Goal: Find specific page/section: Find specific page/section

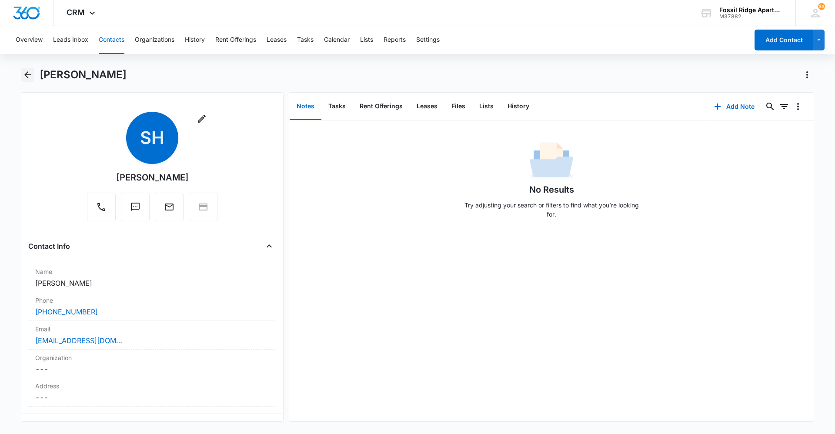
click at [30, 75] on icon "Back" at bounding box center [27, 74] width 7 height 7
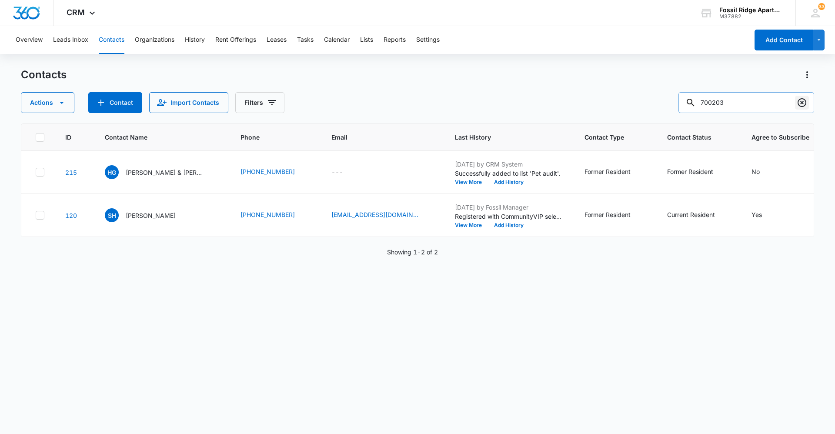
click at [807, 105] on button "Clear" at bounding box center [802, 103] width 14 height 14
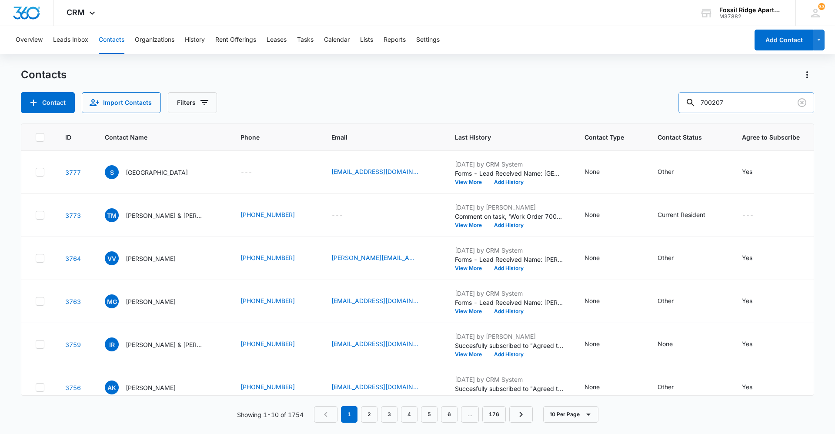
type input "700207"
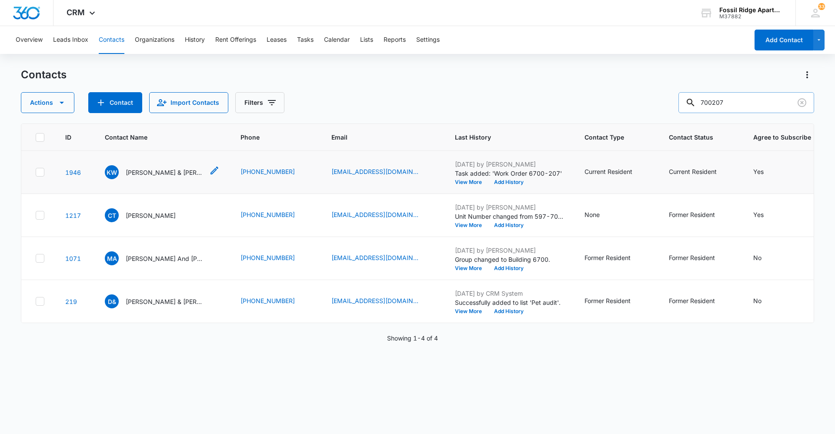
click at [138, 173] on p "[PERSON_NAME] & [PERSON_NAME] [PERSON_NAME](F)" at bounding box center [165, 172] width 78 height 9
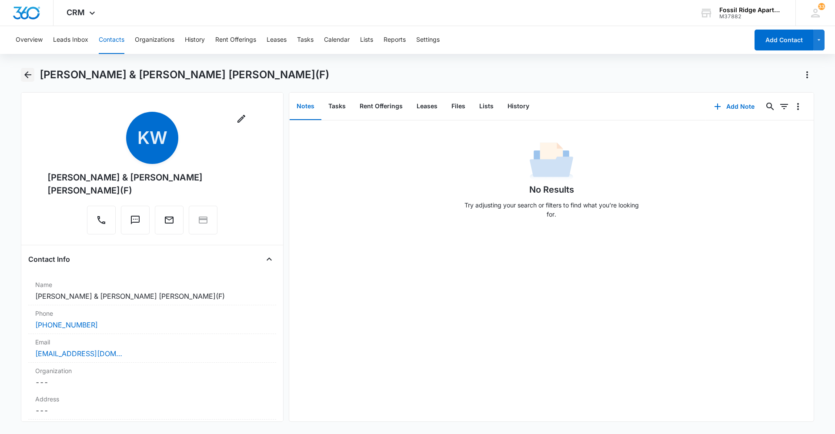
click at [31, 71] on icon "Back" at bounding box center [28, 75] width 10 height 10
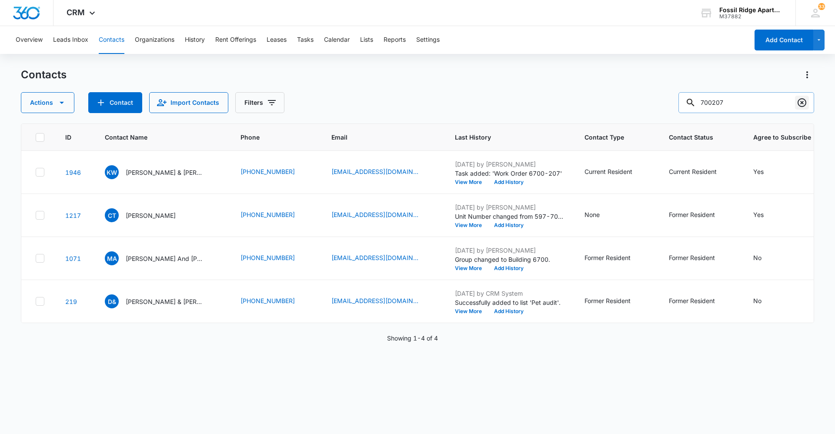
click at [805, 100] on icon "Clear" at bounding box center [801, 102] width 9 height 9
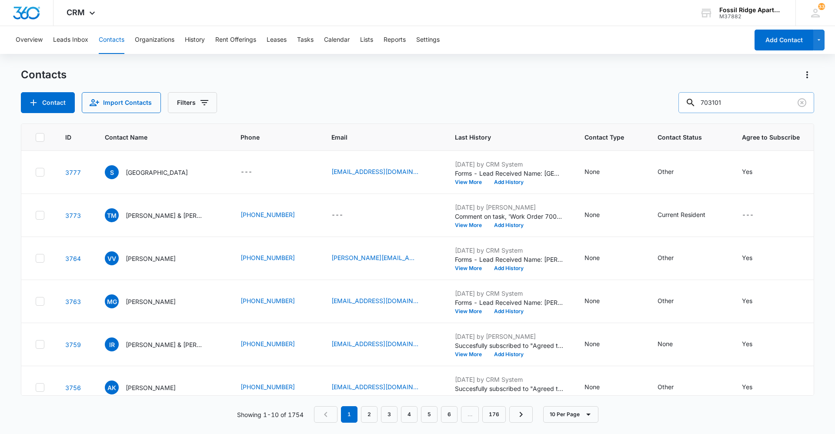
type input "703101"
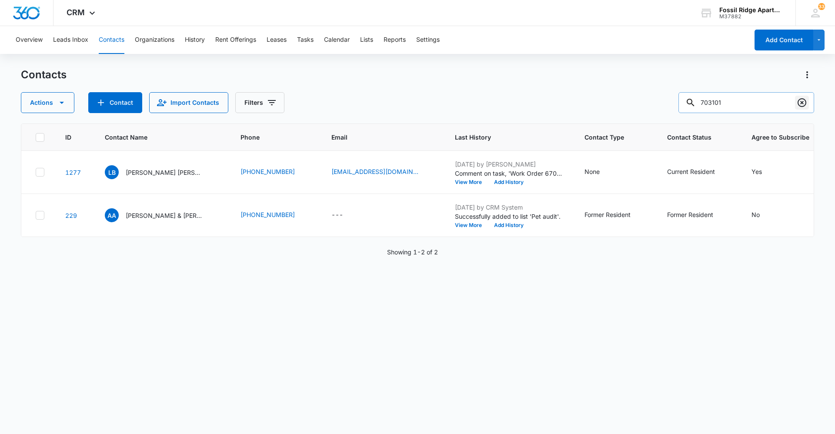
click at [801, 100] on icon "Clear" at bounding box center [802, 102] width 10 height 10
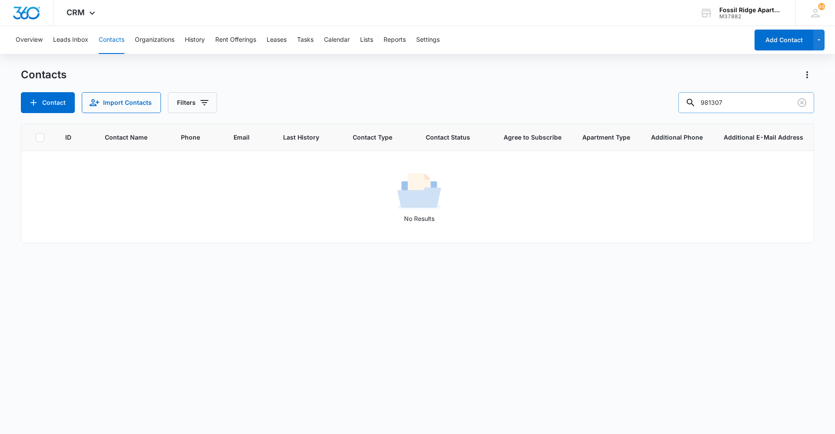
click at [112, 40] on button "Contacts" at bounding box center [112, 40] width 26 height 28
click at [768, 104] on input "981307" at bounding box center [746, 102] width 136 height 21
type input "9"
type input "[PERSON_NAME]"
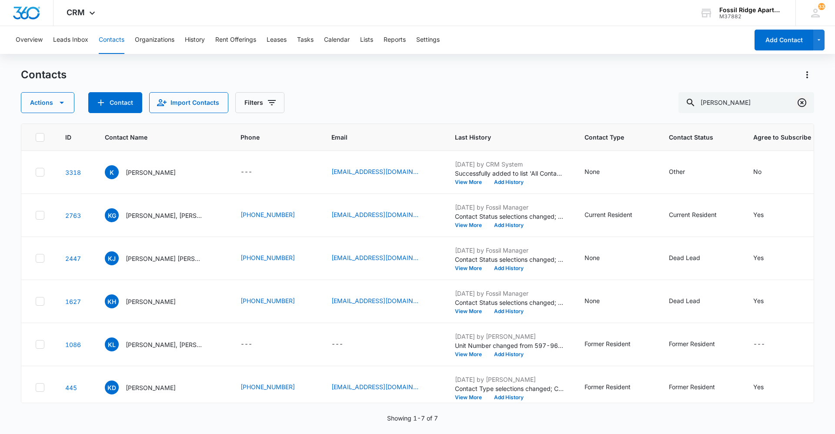
click at [800, 104] on icon "Clear" at bounding box center [801, 102] width 9 height 9
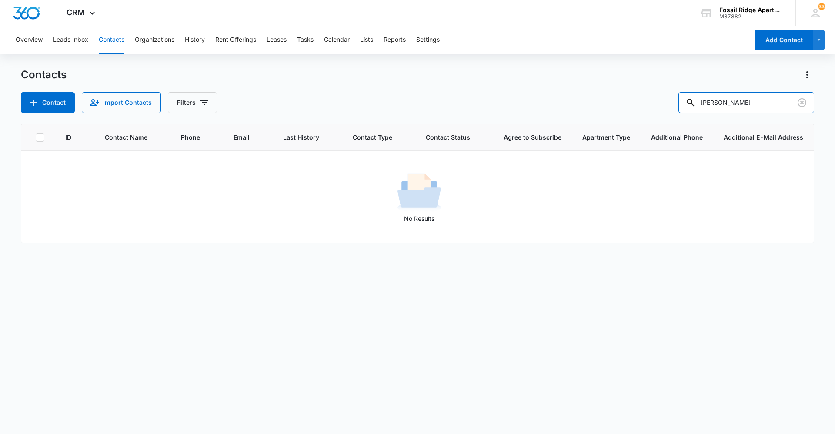
type input "[PERSON_NAME]"
